Goal: Information Seeking & Learning: Learn about a topic

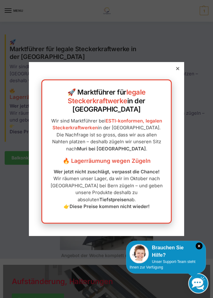
click at [178, 73] on div "🚀 Marktführer für legale Steckerkraftwerke in der Schweiz Wir sind Marktführer …" at bounding box center [106, 148] width 155 height 173
click at [177, 70] on icon at bounding box center [177, 68] width 3 height 3
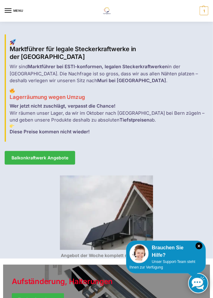
click at [11, 9] on div at bounding box center [106, 149] width 213 height 298
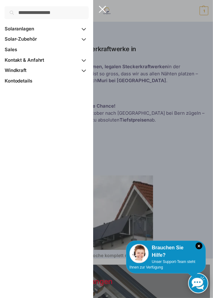
click at [85, 38] on span "Primary Navigation" at bounding box center [83, 39] width 9 height 11
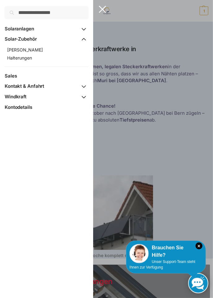
click at [24, 48] on span "[PERSON_NAME]" at bounding box center [25, 49] width 36 height 5
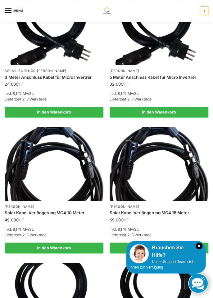
scroll to position [810, 0]
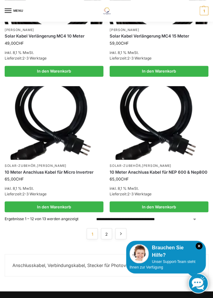
click at [120, 231] on link "→" at bounding box center [120, 233] width 11 height 11
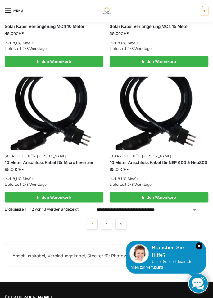
scroll to position [1006, 0]
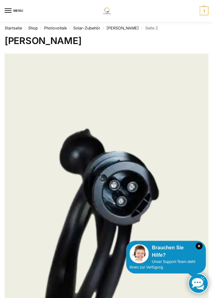
click at [55, 26] on link "Photovoltaik" at bounding box center [55, 28] width 23 height 5
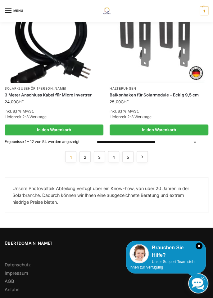
scroll to position [957, 0]
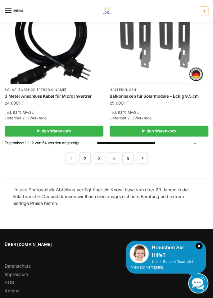
click at [142, 155] on link "→" at bounding box center [141, 157] width 11 height 11
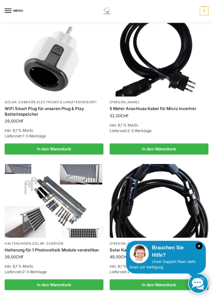
scroll to position [254, 0]
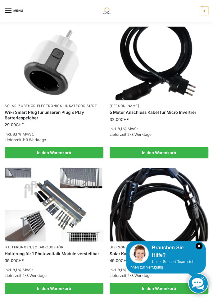
click at [47, 113] on link "WiFi Smart Plug für unseren Plug & Play Batteriespeicher" at bounding box center [54, 115] width 99 height 11
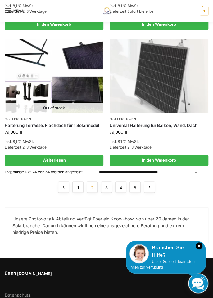
click at [152, 187] on link "→" at bounding box center [148, 186] width 11 height 11
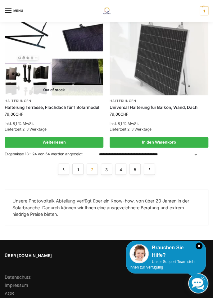
scroll to position [950, 0]
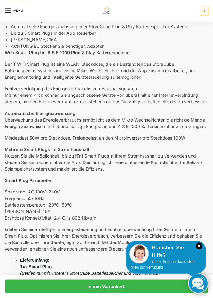
scroll to position [448, 0]
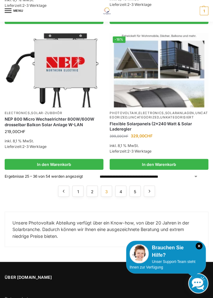
click at [150, 190] on link "→" at bounding box center [148, 190] width 11 height 11
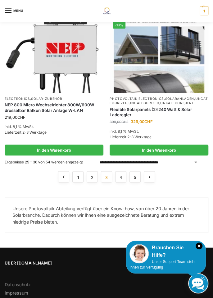
scroll to position [976, 0]
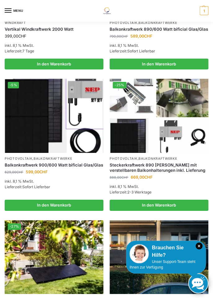
scroll to position [684, 0]
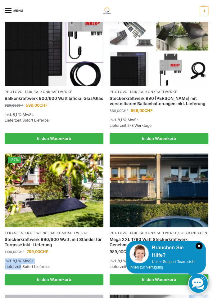
click at [5, 224] on img at bounding box center [54, 190] width 99 height 74
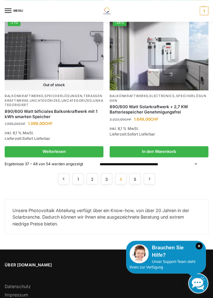
scroll to position [962, 0]
click at [149, 177] on link "→" at bounding box center [148, 178] width 11 height 11
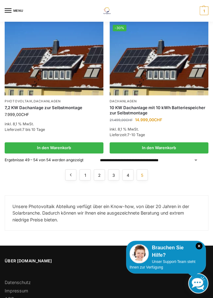
scroll to position [563, 0]
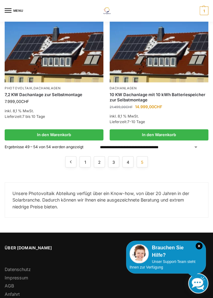
click at [18, 252] on div "Über [DOMAIN_NAME] Datenschutz Impressum AGB Anfahrt" at bounding box center [106, 272] width 203 height 54
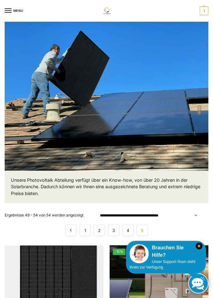
scroll to position [0, 0]
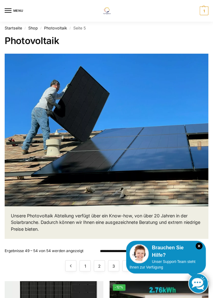
click at [8, 7] on div at bounding box center [106, 149] width 213 height 298
